Goal: Communication & Community: Answer question/provide support

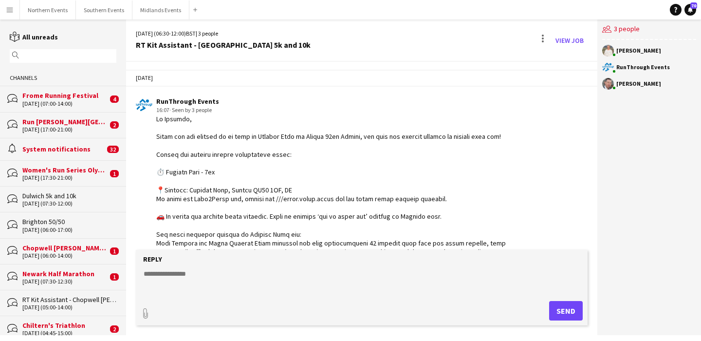
scroll to position [980, 0]
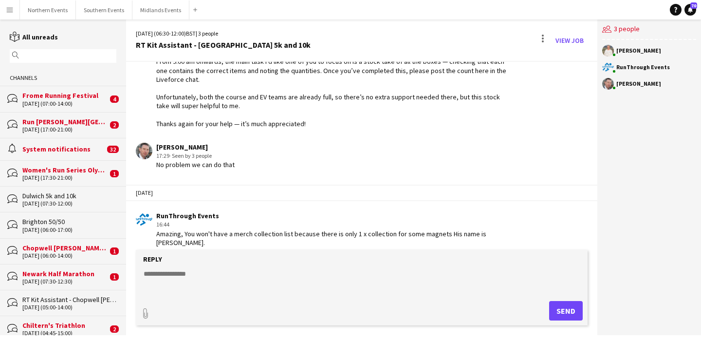
click at [79, 57] on input "text" at bounding box center [67, 56] width 93 height 9
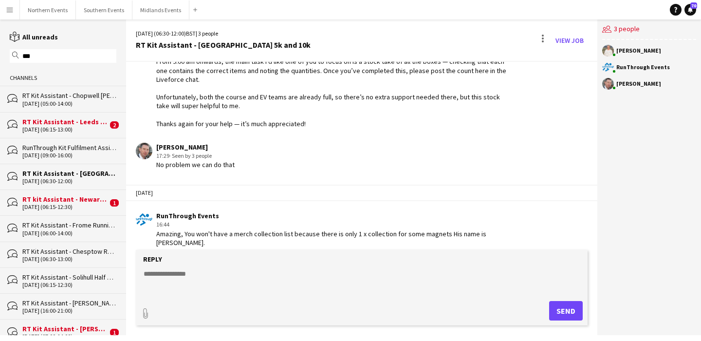
type input "***"
click at [57, 204] on div "[DATE] (06:15-12:30)" at bounding box center [64, 207] width 85 height 7
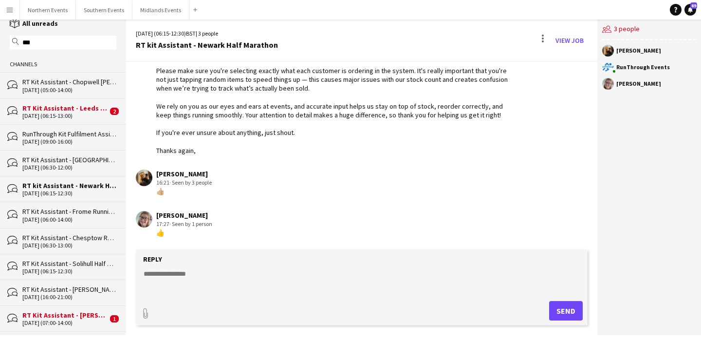
scroll to position [17, 0]
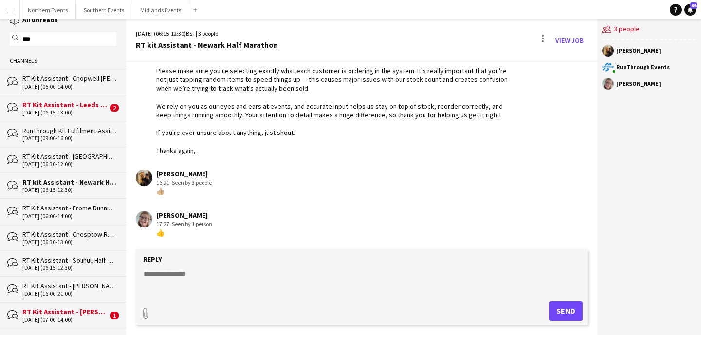
click at [66, 322] on div "bubbles RT Kit Assistant - [PERSON_NAME] [DATE] (07:00-14:00) 1" at bounding box center [63, 315] width 126 height 26
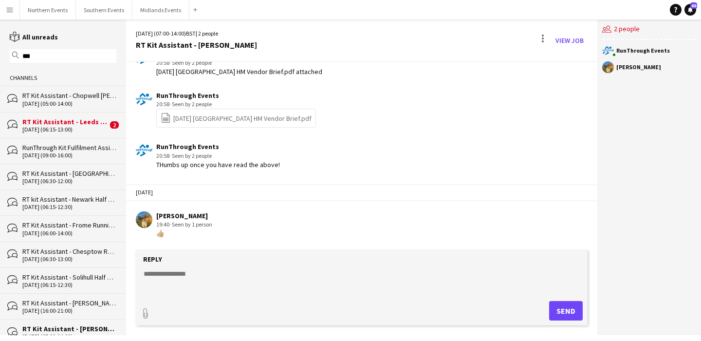
click at [78, 126] on div "[DATE] (06:15-13:00)" at bounding box center [64, 129] width 85 height 7
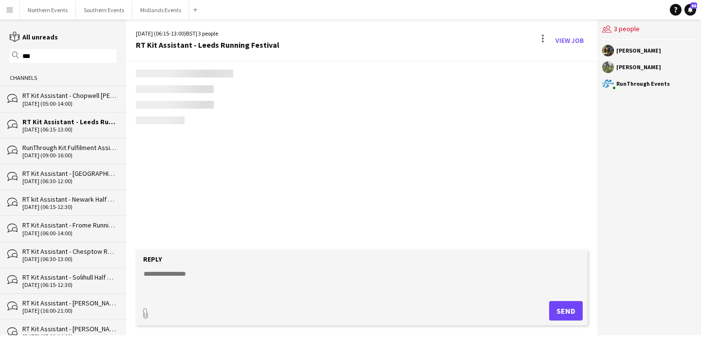
scroll to position [697, 0]
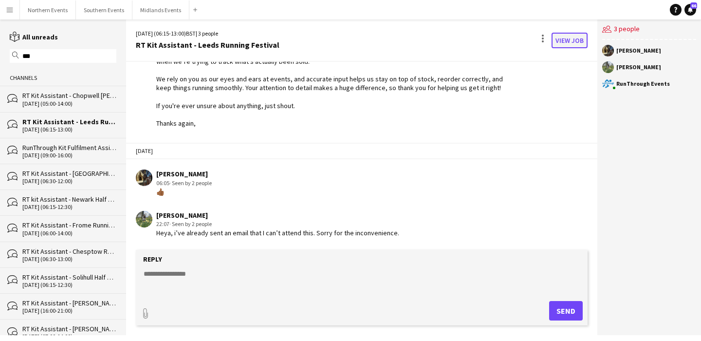
click at [575, 37] on link "View Job" at bounding box center [570, 41] width 36 height 16
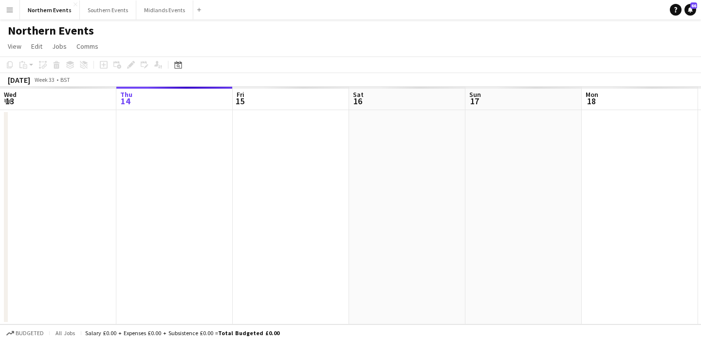
scroll to position [0, 335]
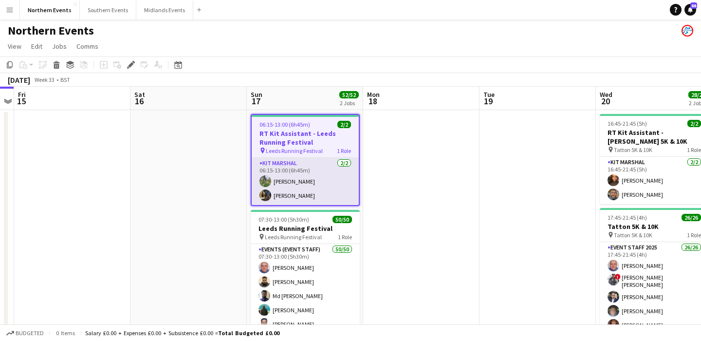
click at [336, 194] on app-card-role "Kit Marshal [DATE] 06:15-13:00 (6h45m) [PERSON_NAME] [PERSON_NAME]" at bounding box center [305, 181] width 107 height 47
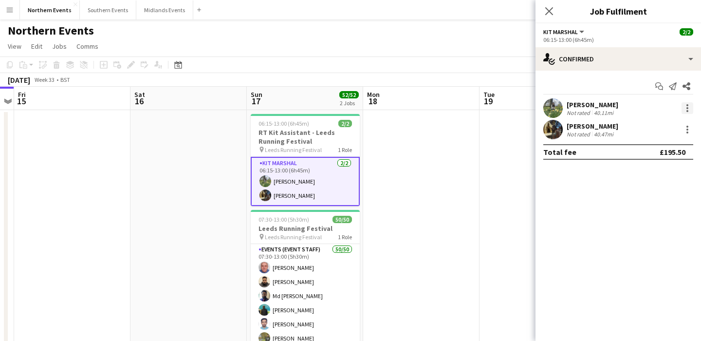
click at [689, 106] on div at bounding box center [688, 108] width 12 height 12
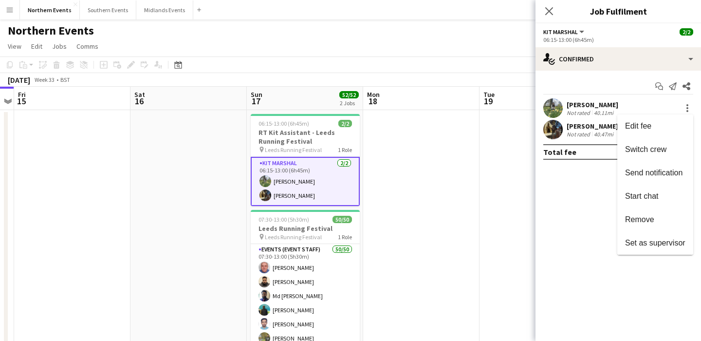
click at [585, 115] on div at bounding box center [350, 170] width 701 height 341
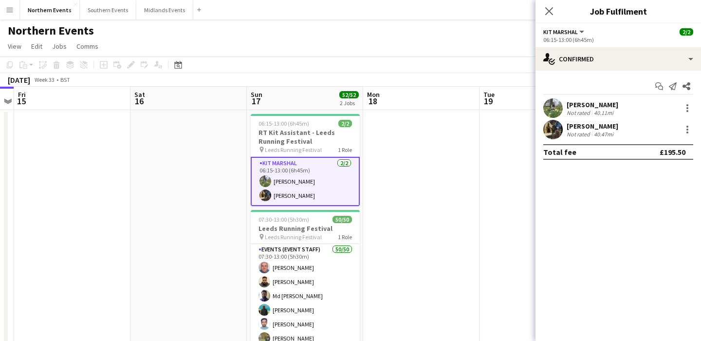
click at [579, 104] on div "[PERSON_NAME]" at bounding box center [593, 104] width 52 height 9
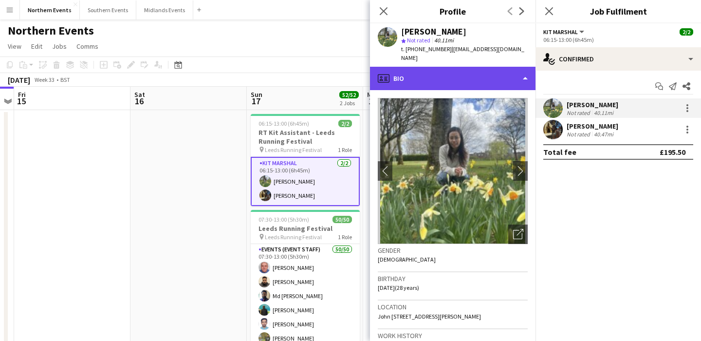
click at [479, 67] on div "profile Bio" at bounding box center [453, 78] width 166 height 23
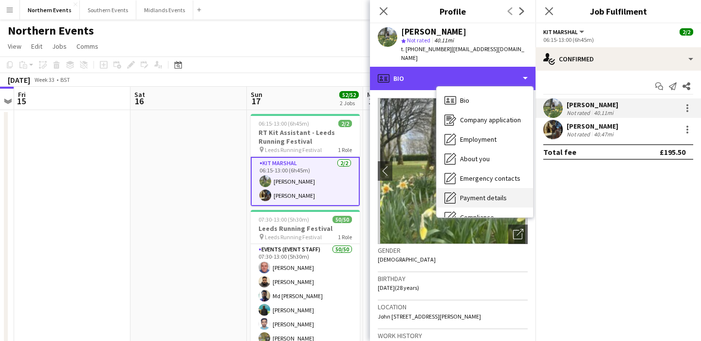
scroll to position [92, 0]
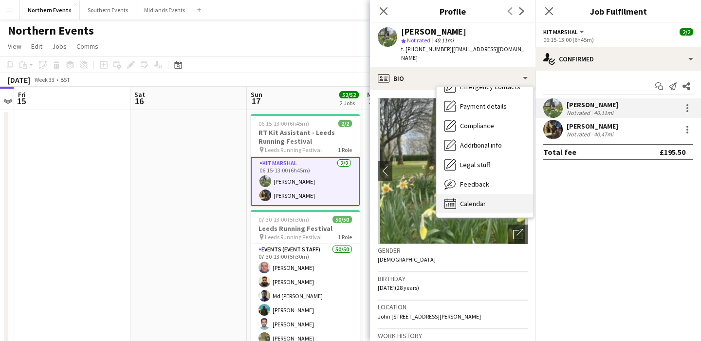
click at [464, 200] on div "Calendar Calendar" at bounding box center [485, 203] width 96 height 19
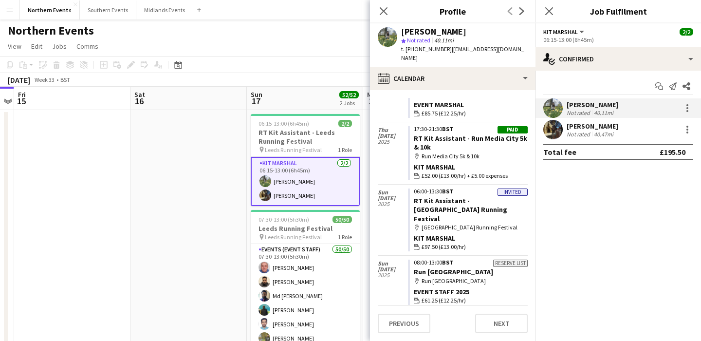
scroll to position [721, 0]
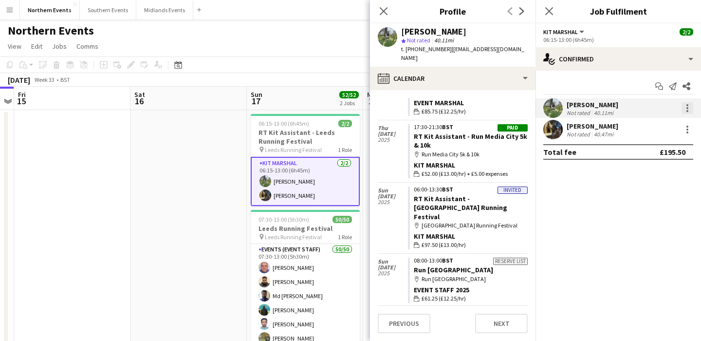
click at [687, 106] on div at bounding box center [688, 105] width 2 height 2
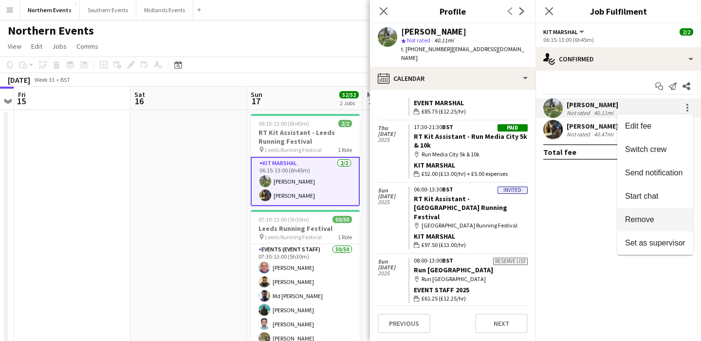
click at [644, 222] on span "Remove" at bounding box center [639, 219] width 29 height 8
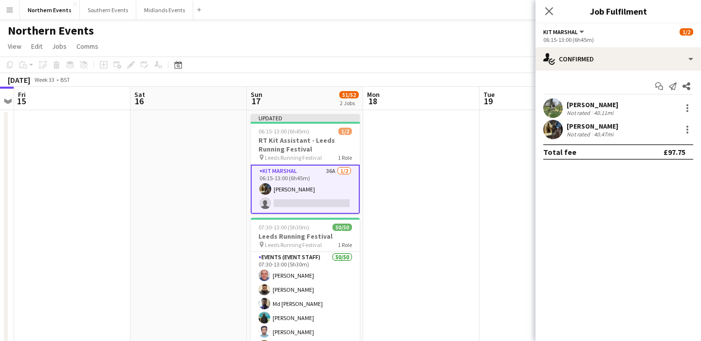
click at [499, 182] on app-date-cell at bounding box center [538, 274] width 116 height 329
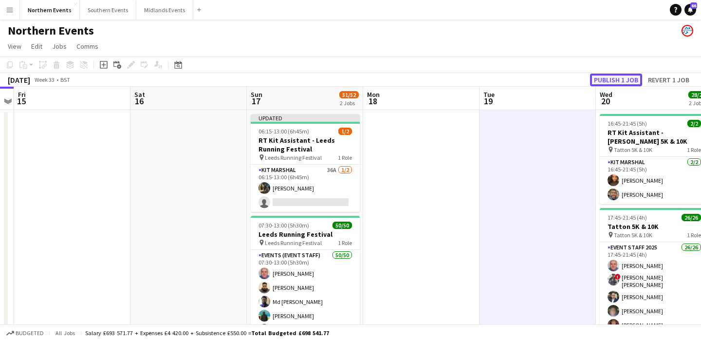
click at [605, 82] on button "Publish 1 job" at bounding box center [616, 80] width 52 height 13
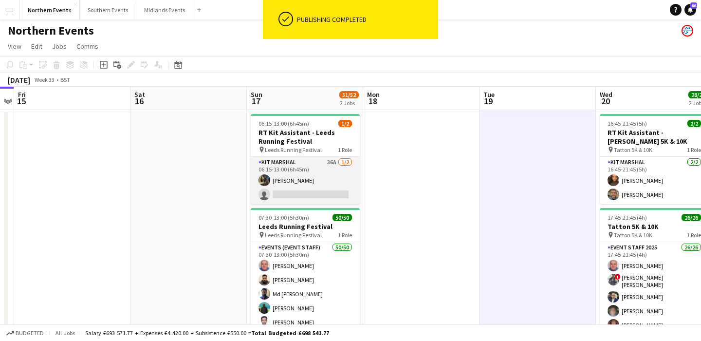
click at [328, 180] on app-card-role "Kit Marshal 36A [DATE] 06:15-13:00 (6h45m) [PERSON_NAME] single-neutral-actions" at bounding box center [305, 180] width 109 height 47
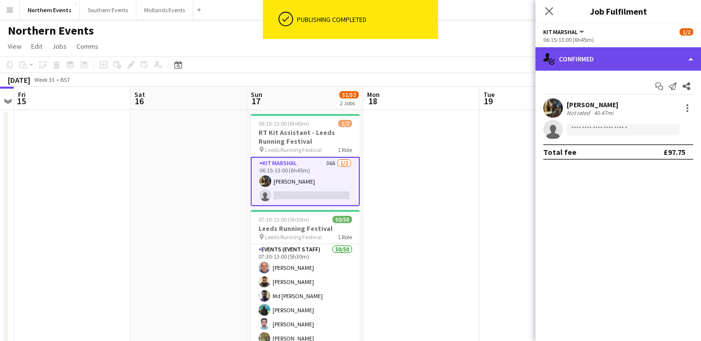
click at [601, 60] on div "single-neutral-actions-check-2 Confirmed" at bounding box center [619, 58] width 166 height 23
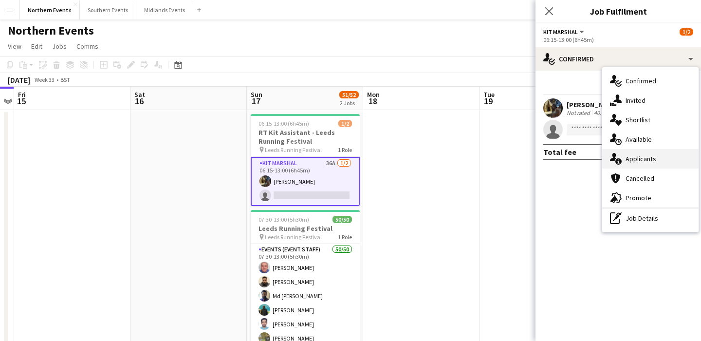
click at [638, 165] on div "single-neutral-actions-information Applicants" at bounding box center [650, 158] width 96 height 19
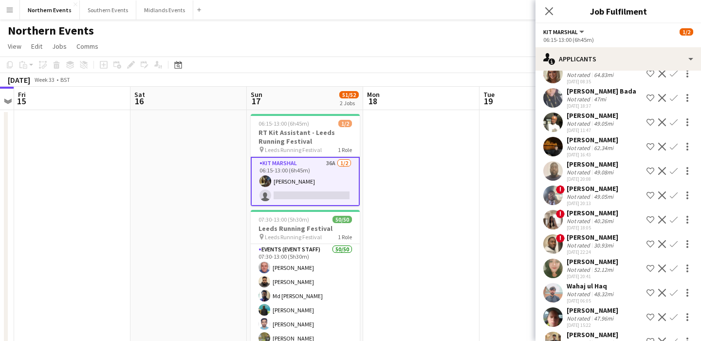
scroll to position [81, 0]
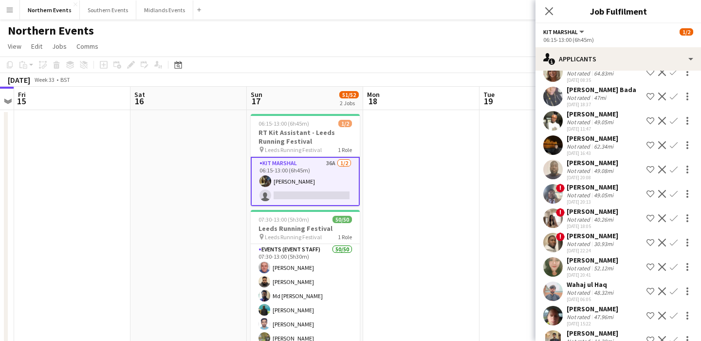
click at [322, 173] on app-card-role "Kit Marshal 36A [DATE] 06:15-13:00 (6h45m) [PERSON_NAME] single-neutral-actions" at bounding box center [305, 181] width 109 height 49
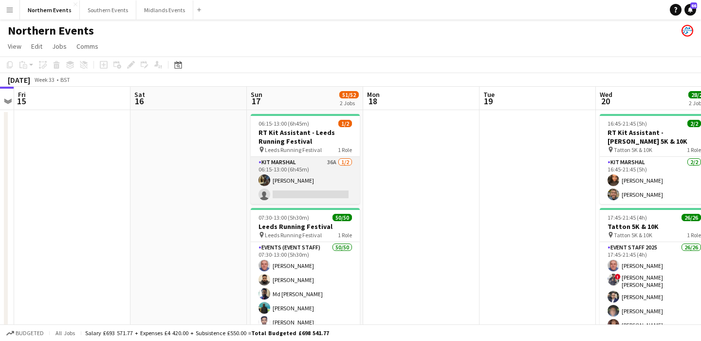
click at [322, 173] on app-card-role "Kit Marshal 36A [DATE] 06:15-13:00 (6h45m) [PERSON_NAME] single-neutral-actions" at bounding box center [305, 180] width 109 height 47
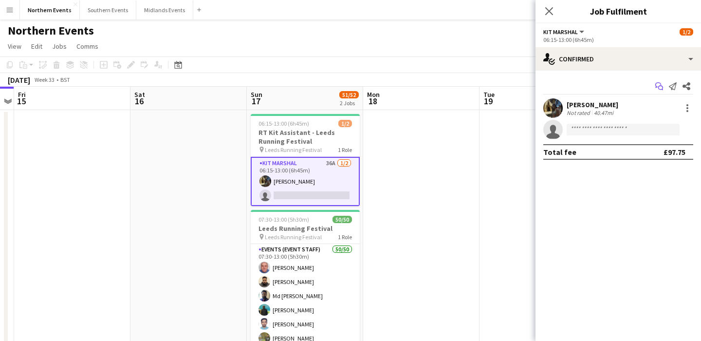
click at [659, 85] on icon "Start chat" at bounding box center [659, 86] width 8 height 8
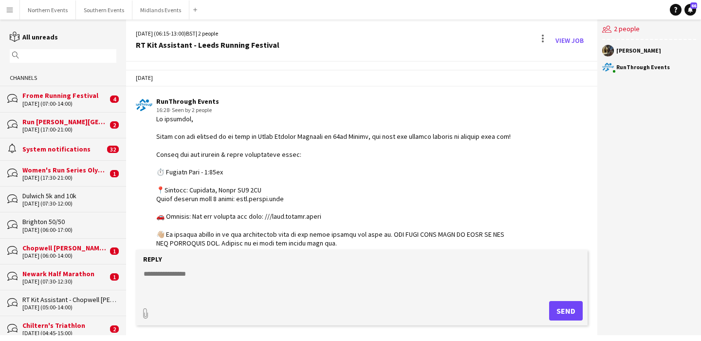
scroll to position [697, 0]
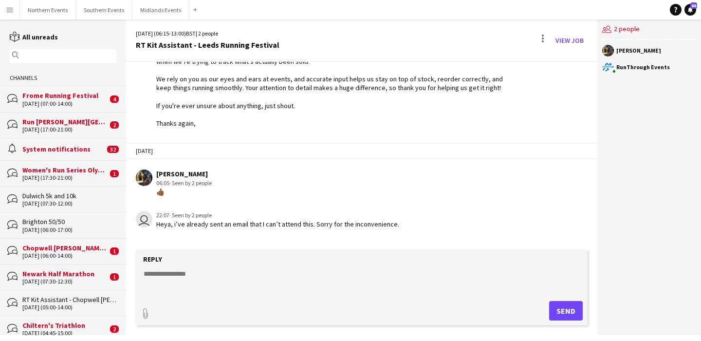
click at [236, 272] on textarea at bounding box center [364, 281] width 442 height 25
type textarea "**********"
click at [560, 310] on button "Send" at bounding box center [566, 310] width 34 height 19
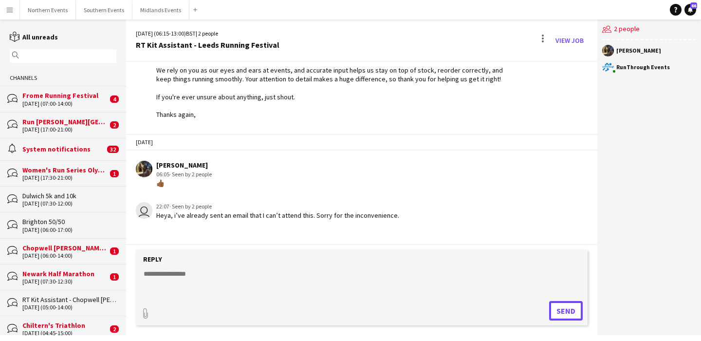
scroll to position [756, 0]
